Goal: Find specific fact: Find contact information

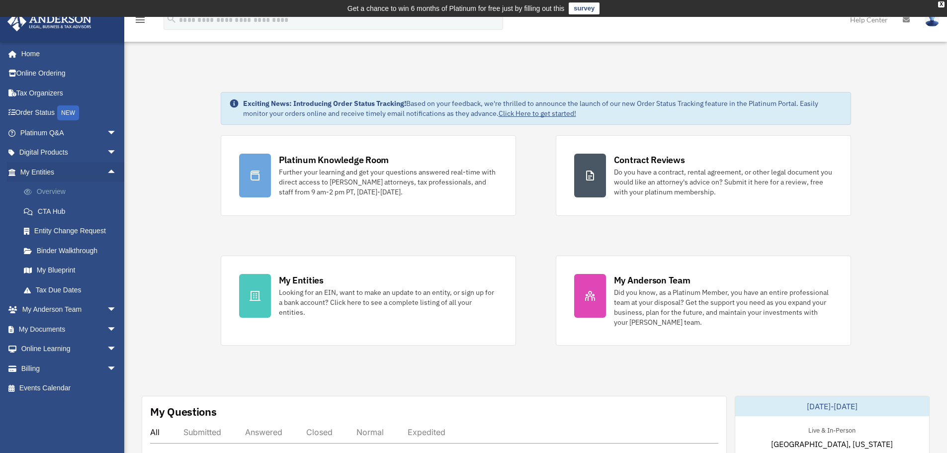
click at [44, 194] on link "Overview" at bounding box center [73, 192] width 118 height 20
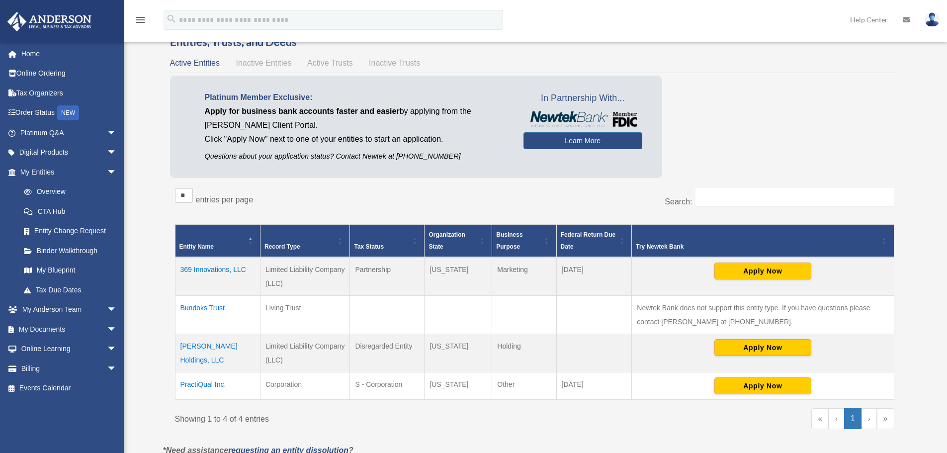
scroll to position [99, 0]
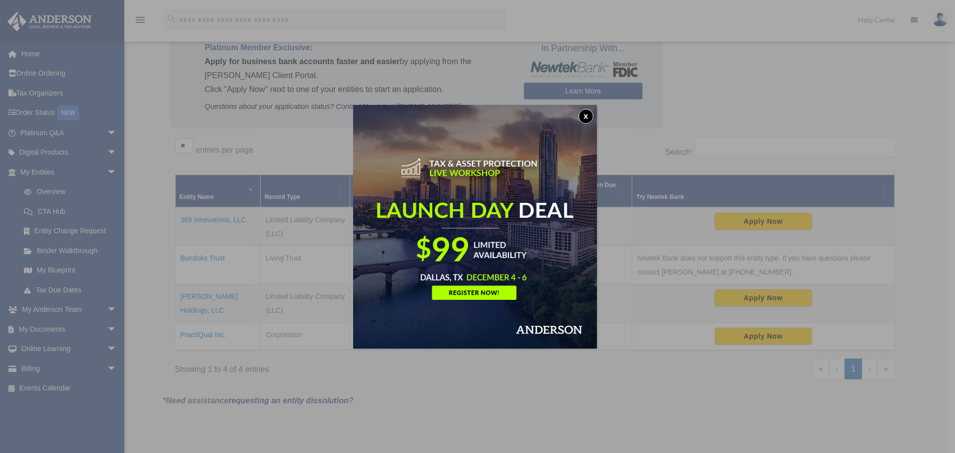
click at [587, 115] on button "x" at bounding box center [585, 116] width 15 height 15
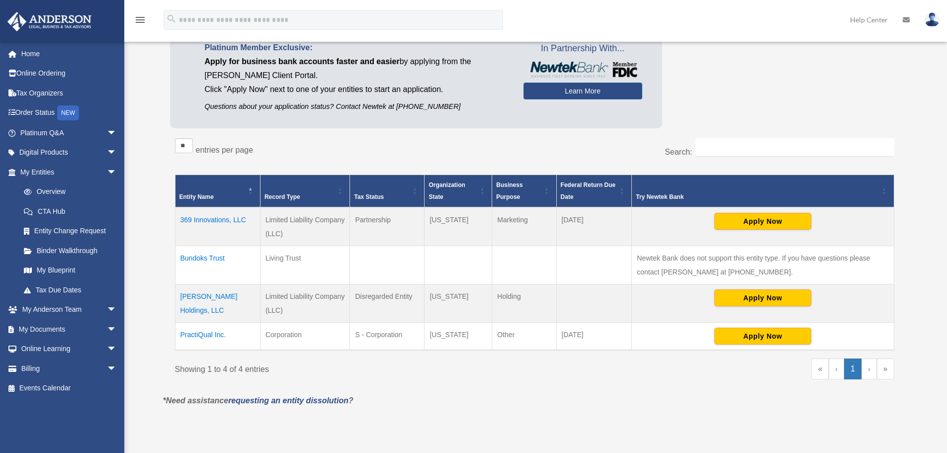
click at [202, 338] on td "PractiQual Inc." at bounding box center [217, 337] width 85 height 28
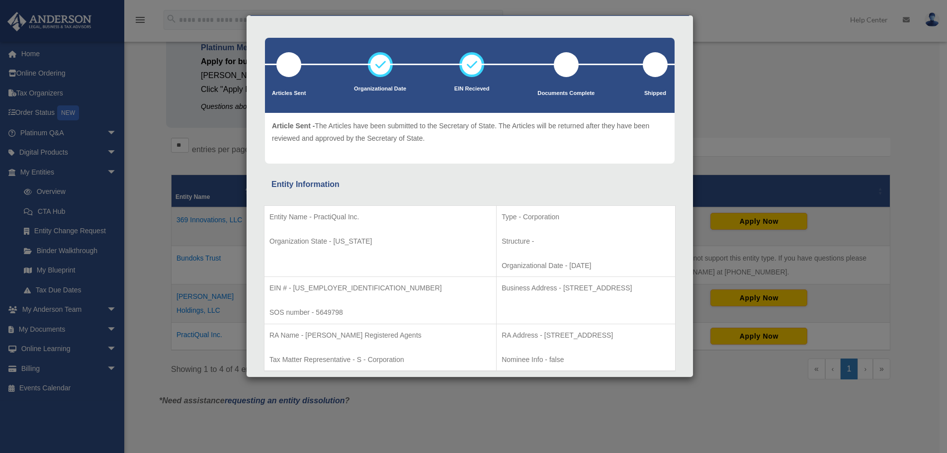
scroll to position [50, 0]
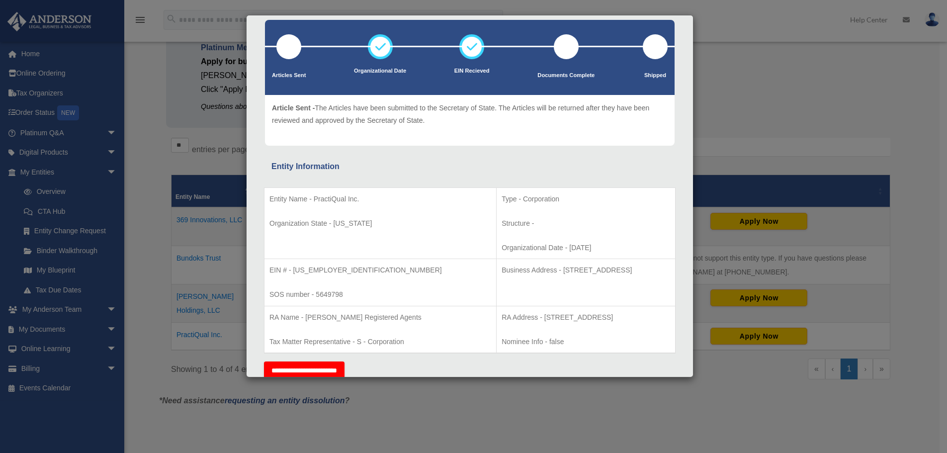
drag, startPoint x: 470, startPoint y: 269, endPoint x: 472, endPoint y: 278, distance: 9.1
click at [502, 276] on p "Business Address - 23 Corporate Plaza Drive, Suite 150-88, Newport Beach, CA 92…" at bounding box center [586, 270] width 169 height 12
copy p "23 Corporate Plaza Drive, Suite 150-88, Newport Beach, CA 92660"
